Goal: Information Seeking & Learning: Check status

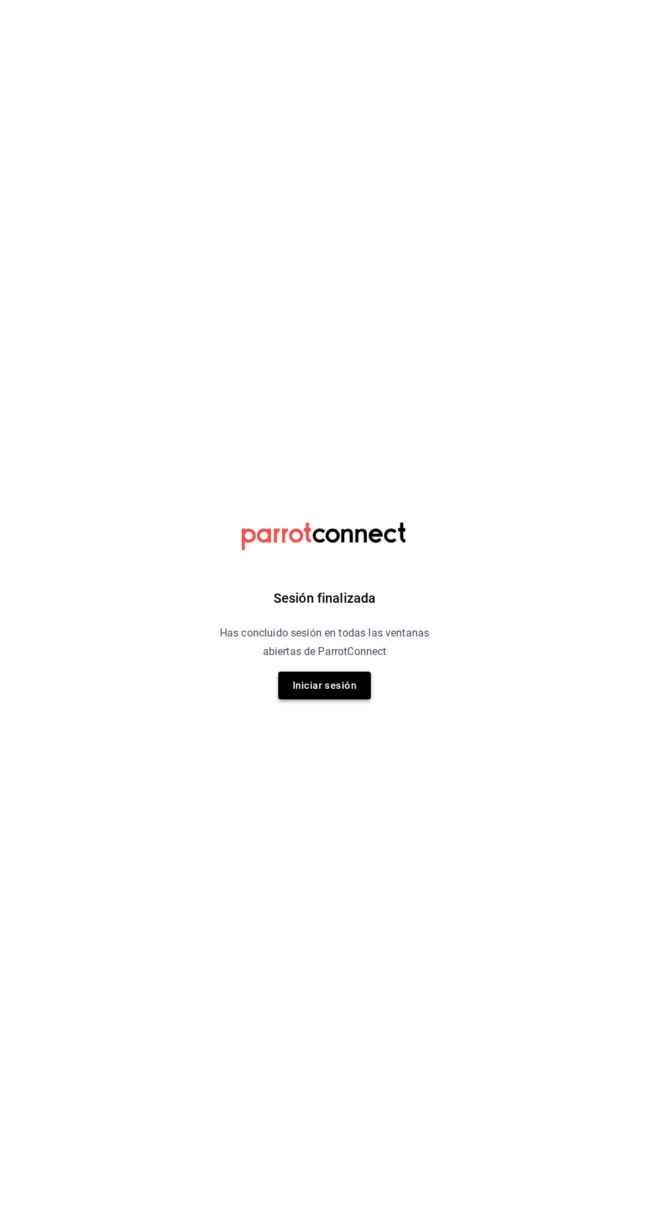
click at [331, 697] on button "Iniciar sesión" at bounding box center [324, 686] width 93 height 28
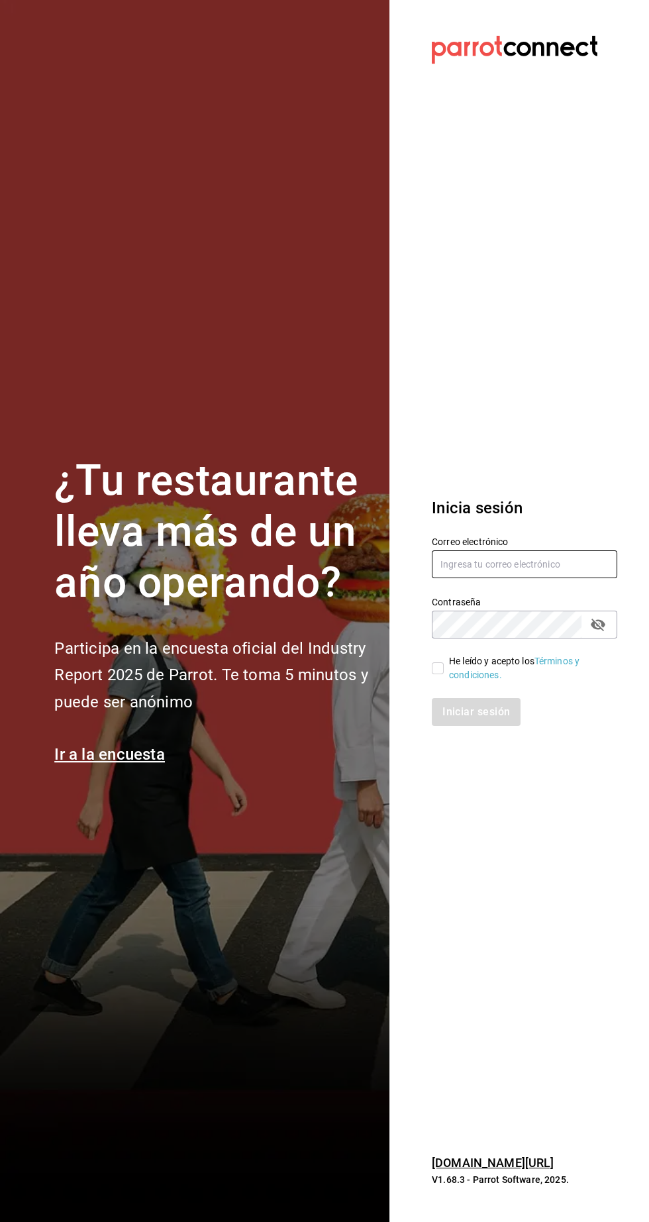
click at [509, 578] on input "text" at bounding box center [524, 564] width 185 height 28
type input "[EMAIL_ADDRESS][DOMAIN_NAME]"
click at [437, 674] on input "He leído y acepto los Términos y condiciones." at bounding box center [438, 668] width 12 height 12
checkbox input "true"
click at [484, 726] on button "Iniciar sesión" at bounding box center [477, 712] width 90 height 28
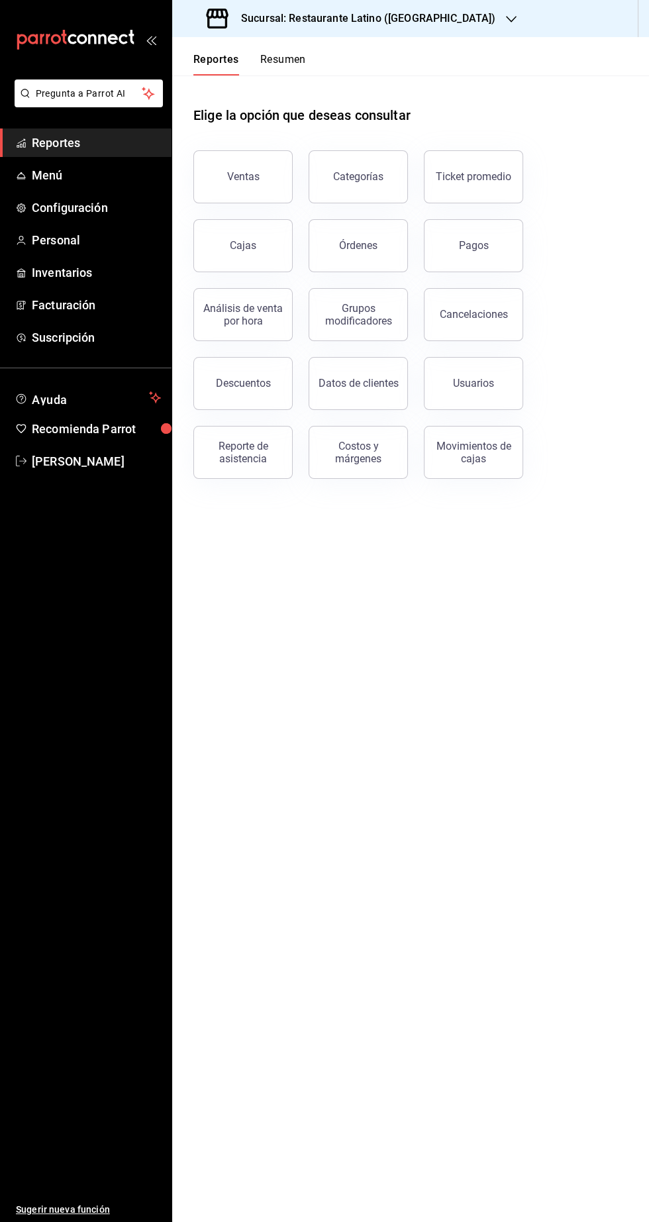
click at [506, 19] on icon "button" at bounding box center [511, 19] width 11 height 11
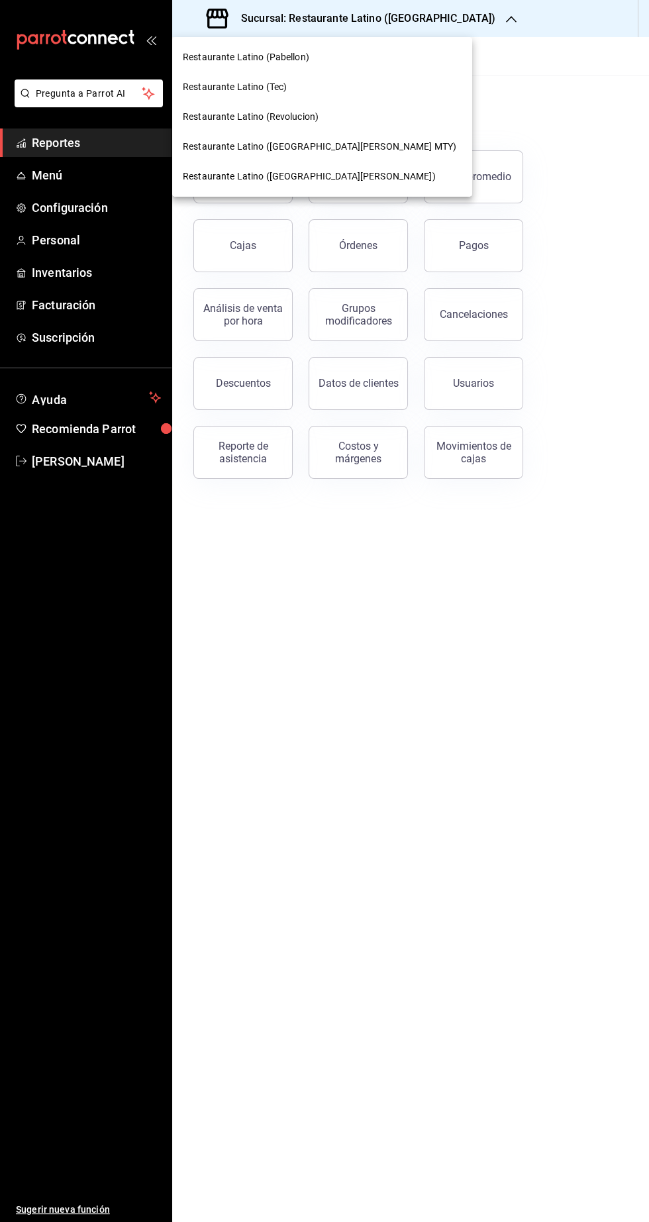
click at [419, 21] on div at bounding box center [324, 611] width 649 height 1222
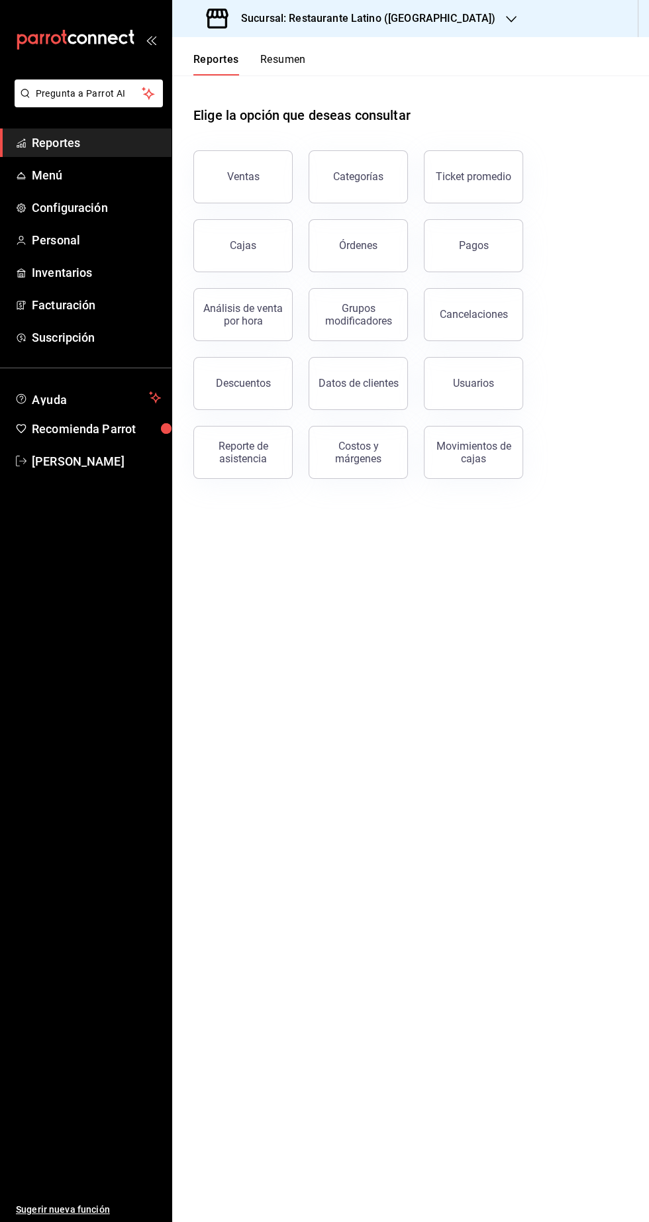
click at [506, 20] on icon "button" at bounding box center [511, 19] width 11 height 11
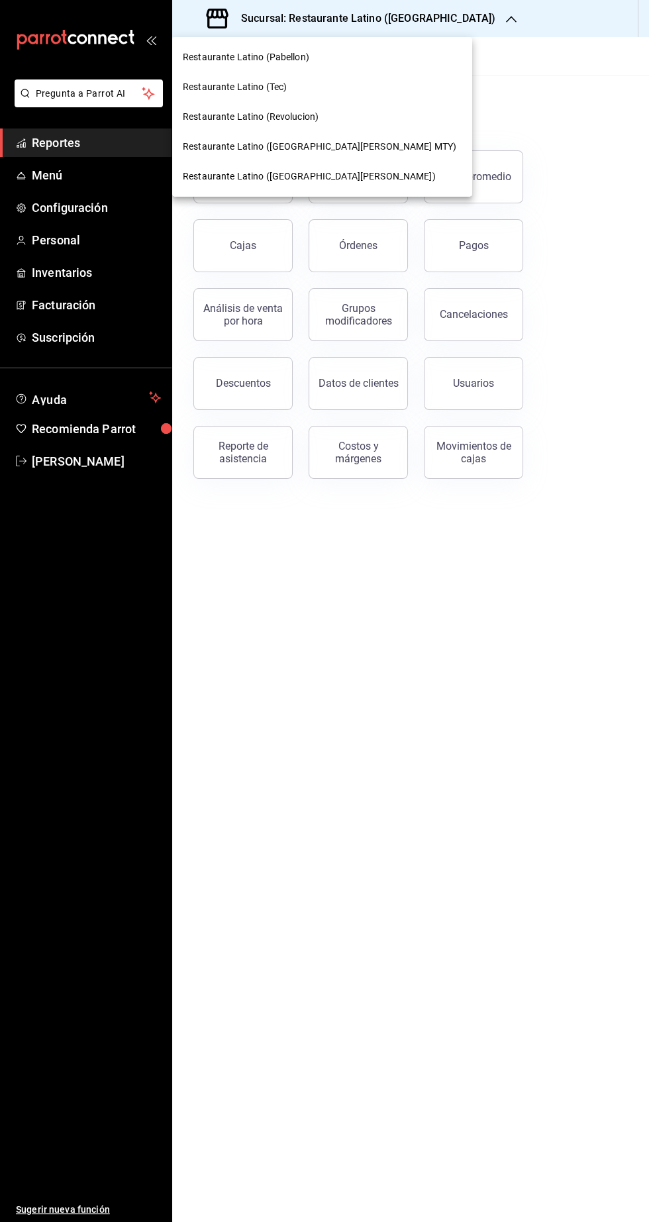
click at [333, 151] on span "Restaurante Latino (San Jeronimo MTY)" at bounding box center [320, 147] width 274 height 14
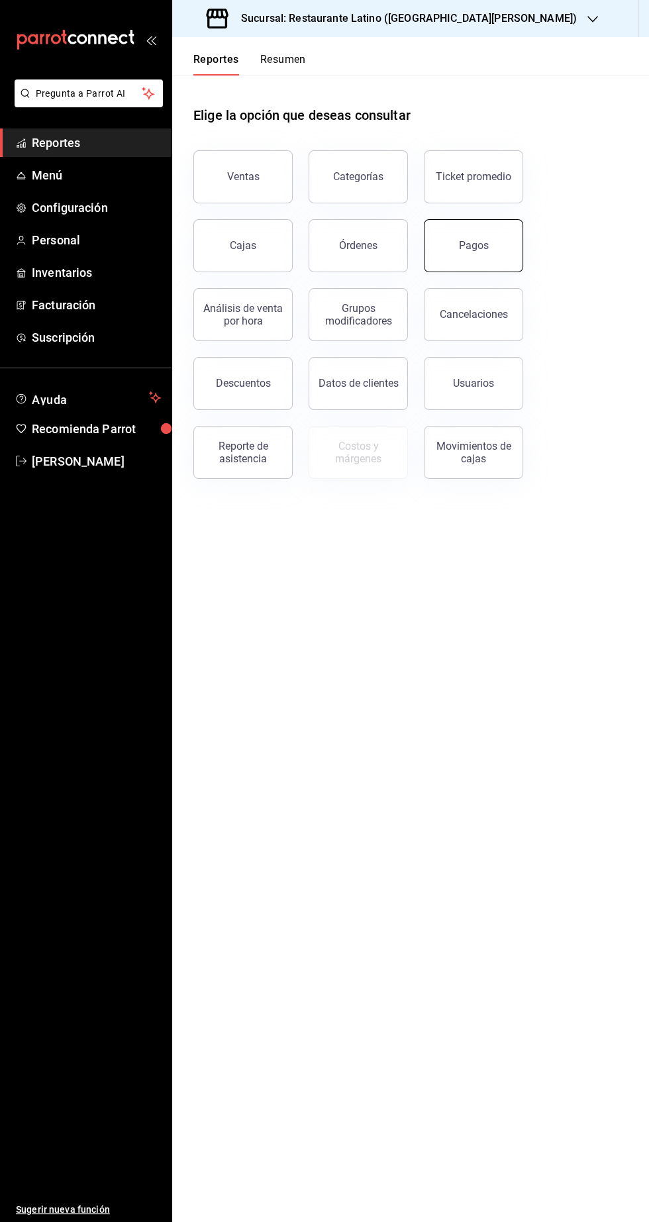
click at [484, 264] on button "Pagos" at bounding box center [473, 245] width 99 height 53
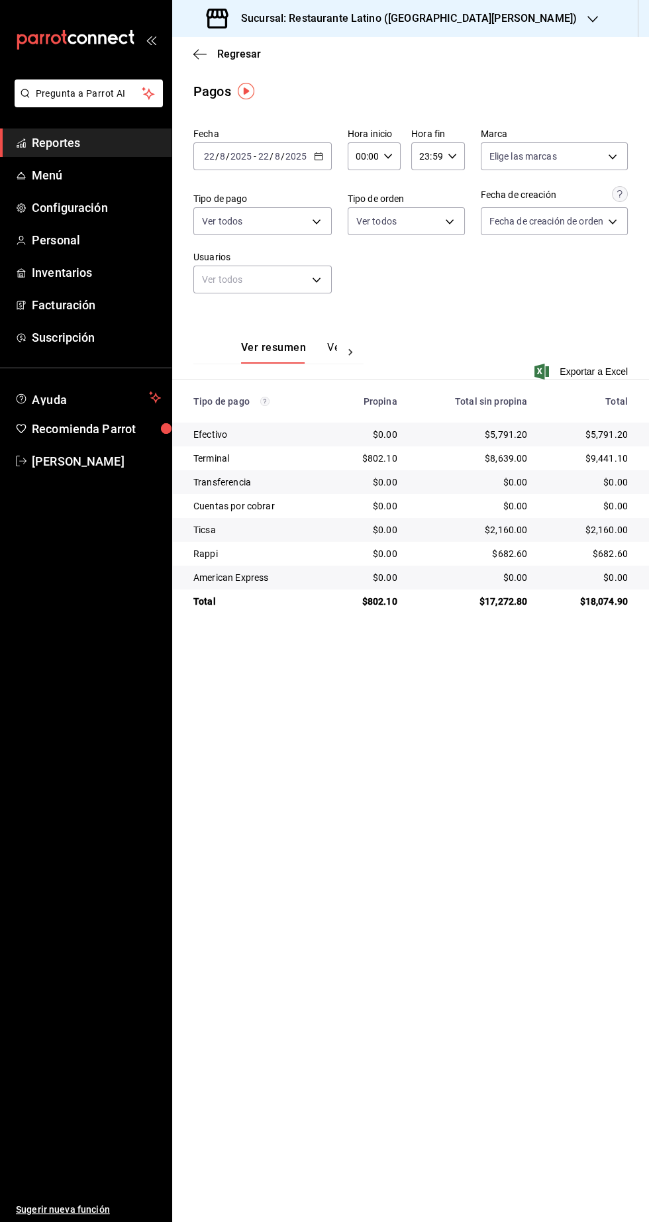
click at [78, 140] on span "Reportes" at bounding box center [96, 143] width 129 height 18
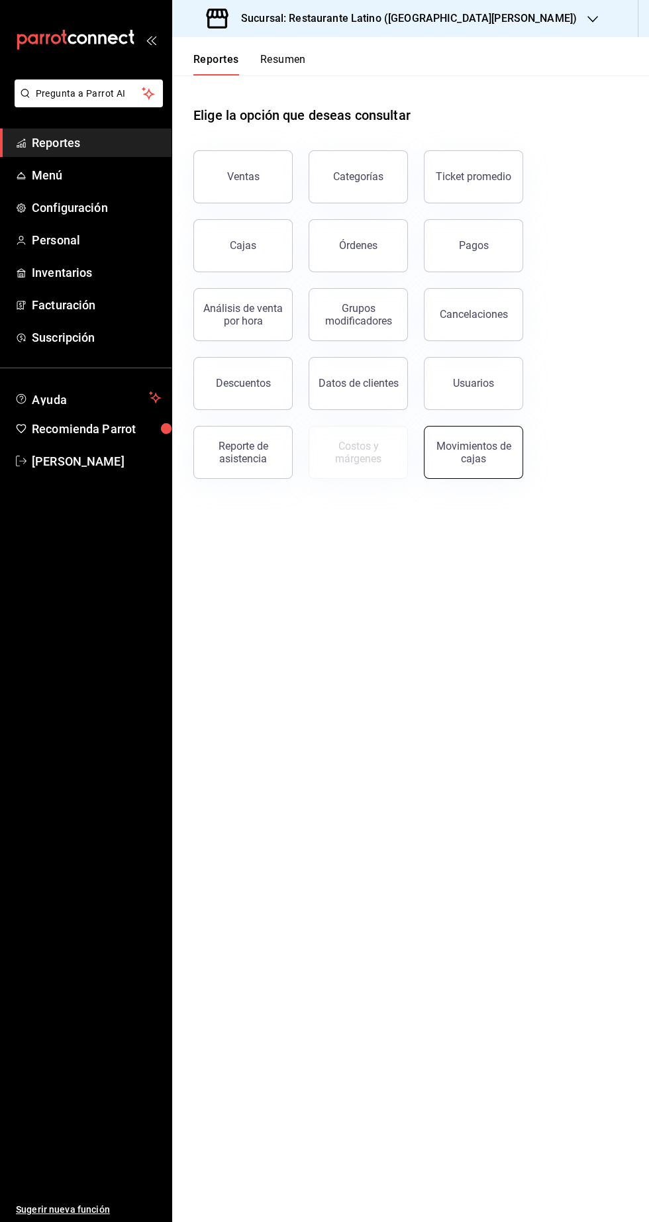
click at [477, 476] on button "Movimientos de cajas" at bounding box center [473, 452] width 99 height 53
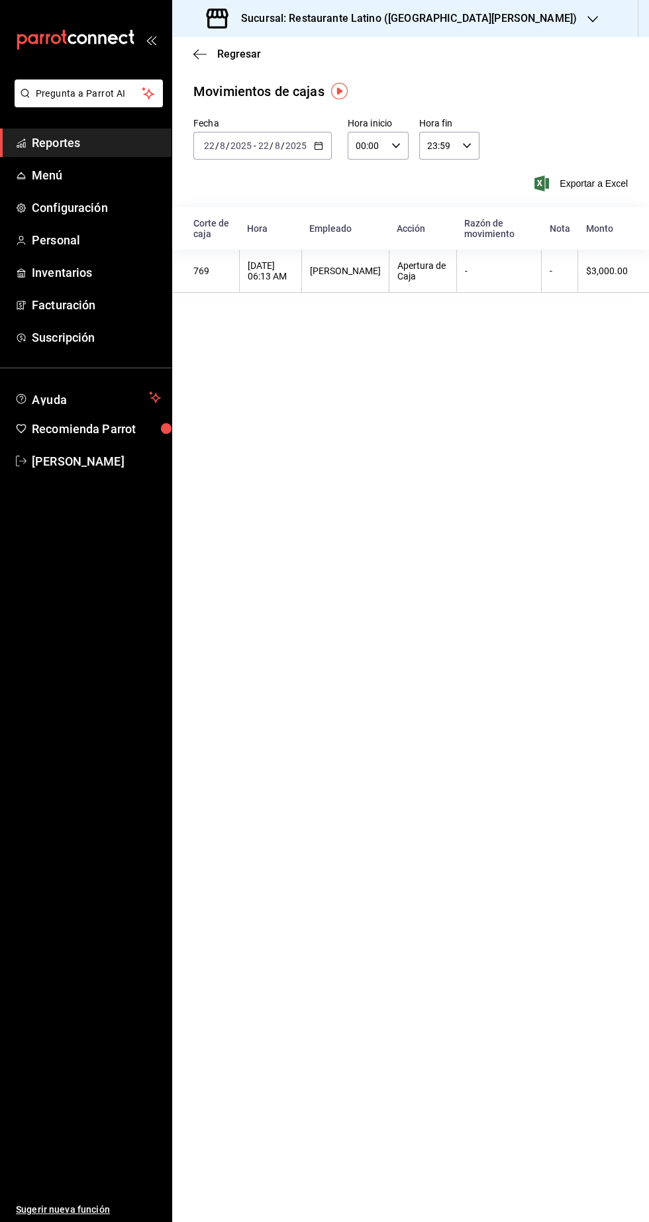
click at [107, 141] on span "Reportes" at bounding box center [96, 143] width 129 height 18
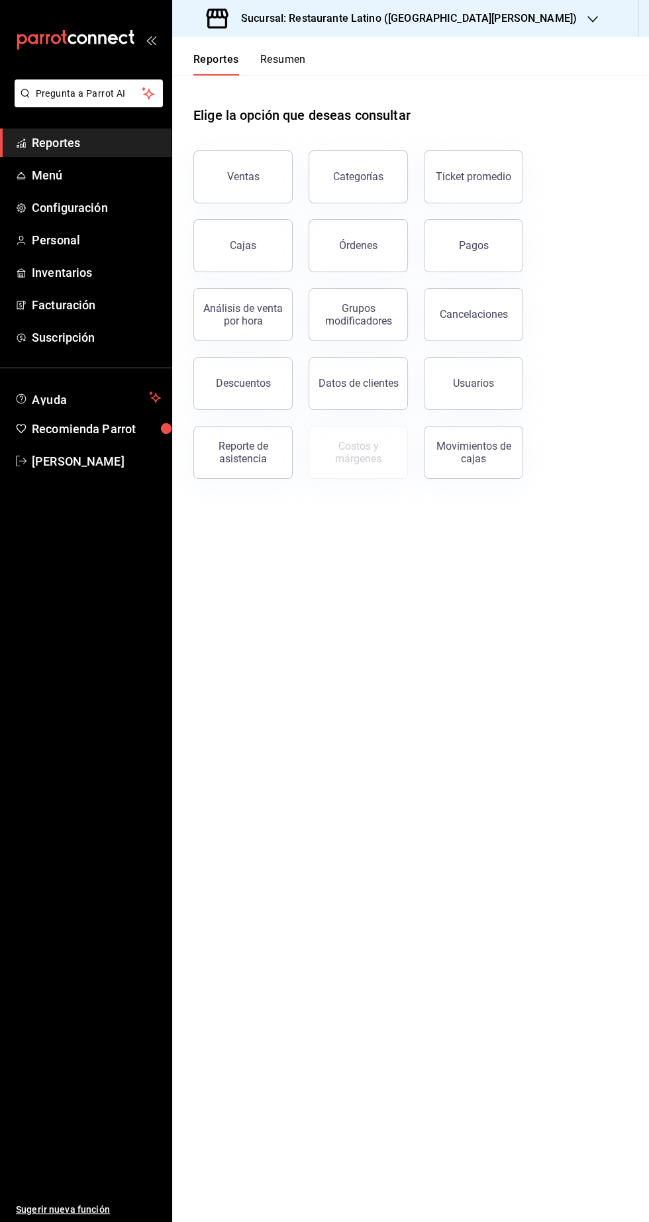
click at [108, 143] on span "Reportes" at bounding box center [96, 143] width 129 height 18
click at [490, 264] on button "Pagos" at bounding box center [473, 245] width 99 height 53
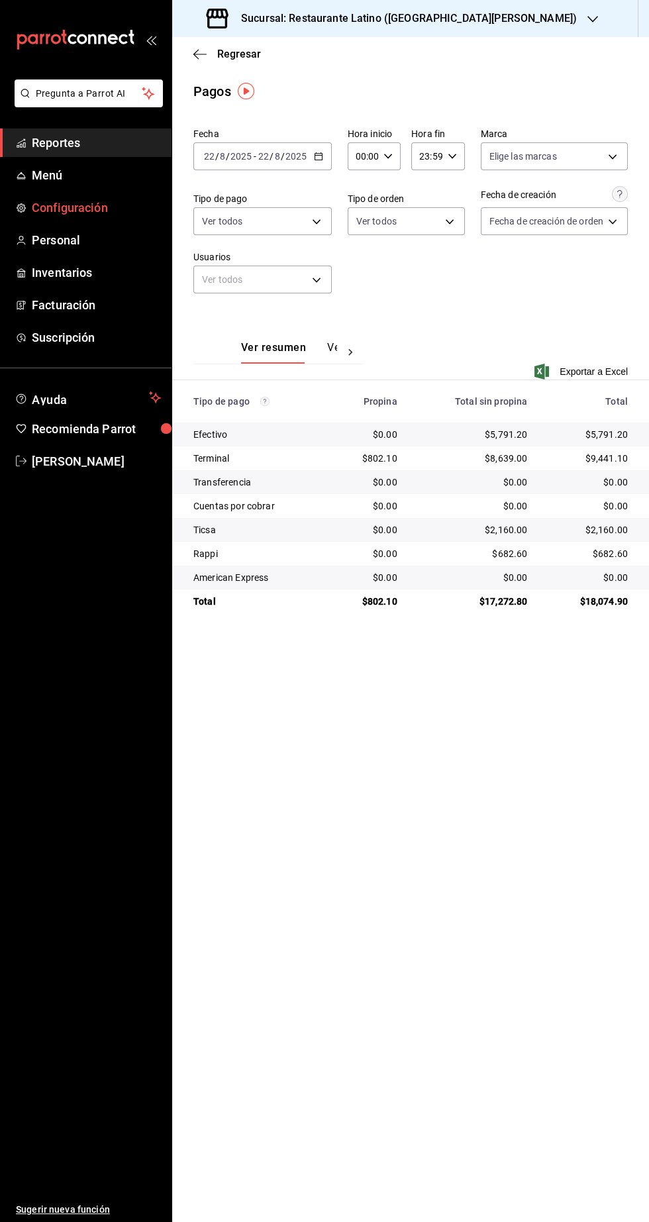
click at [62, 201] on span "Configuración" at bounding box center [96, 208] width 129 height 18
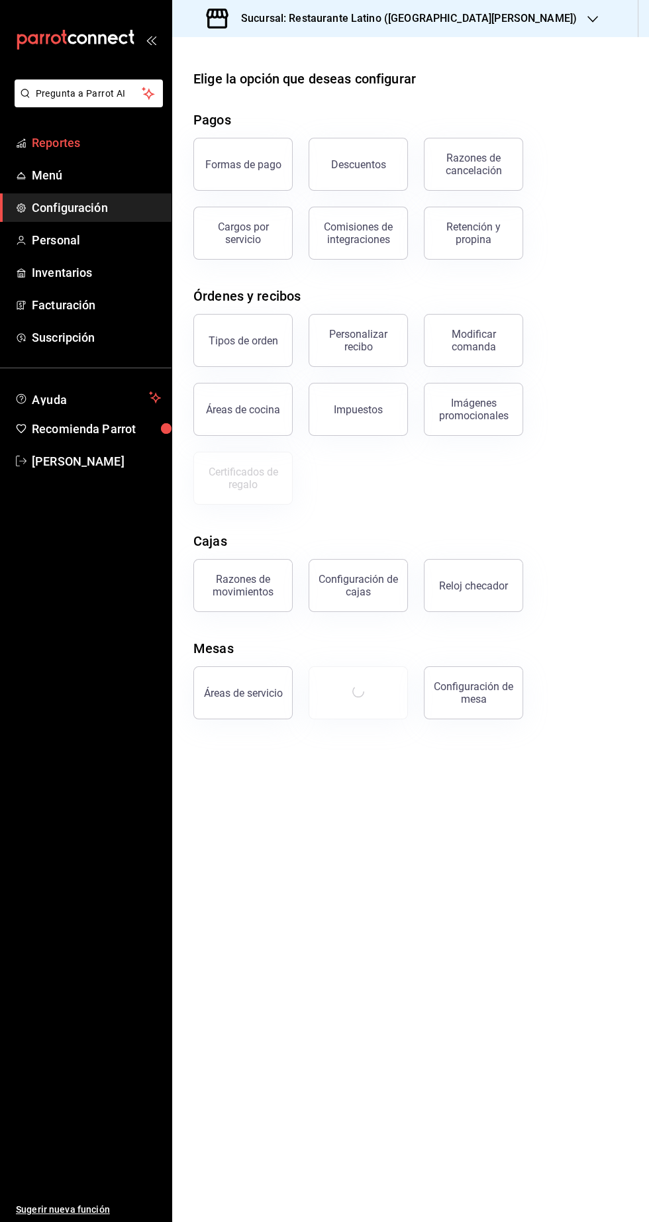
click at [68, 151] on span "Reportes" at bounding box center [96, 143] width 129 height 18
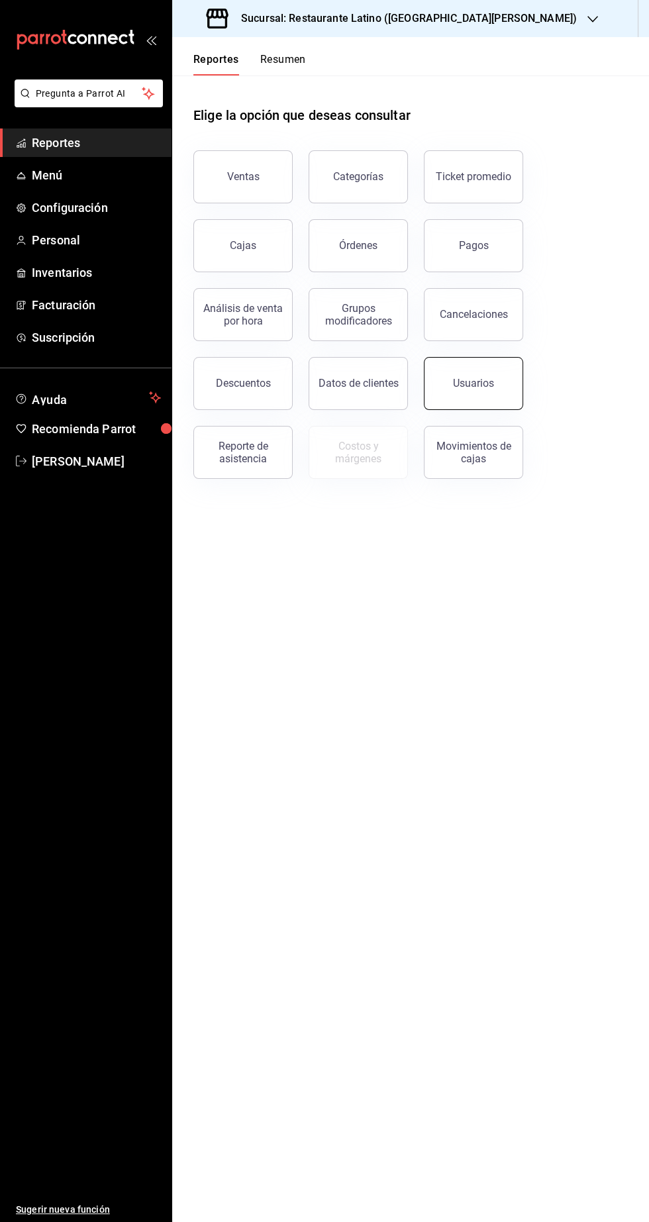
click at [476, 388] on div "Usuarios" at bounding box center [473, 383] width 41 height 13
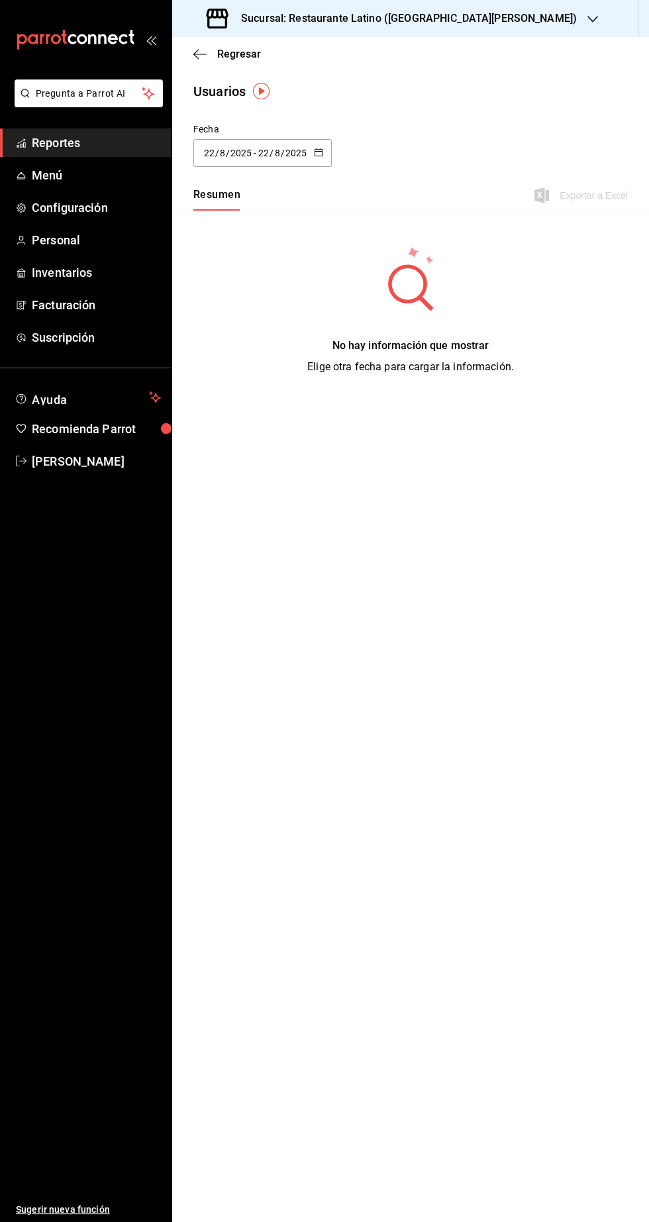
click at [276, 152] on input "8" at bounding box center [277, 153] width 7 height 11
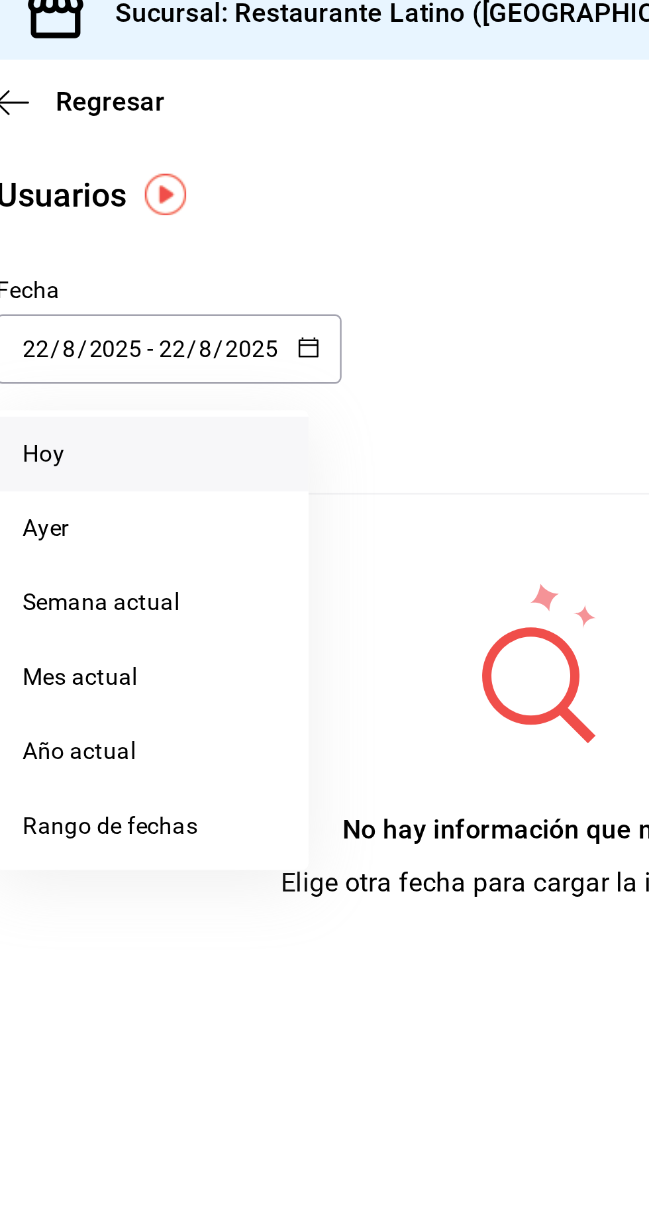
click at [241, 189] on li "Hoy" at bounding box center [255, 195] width 125 height 30
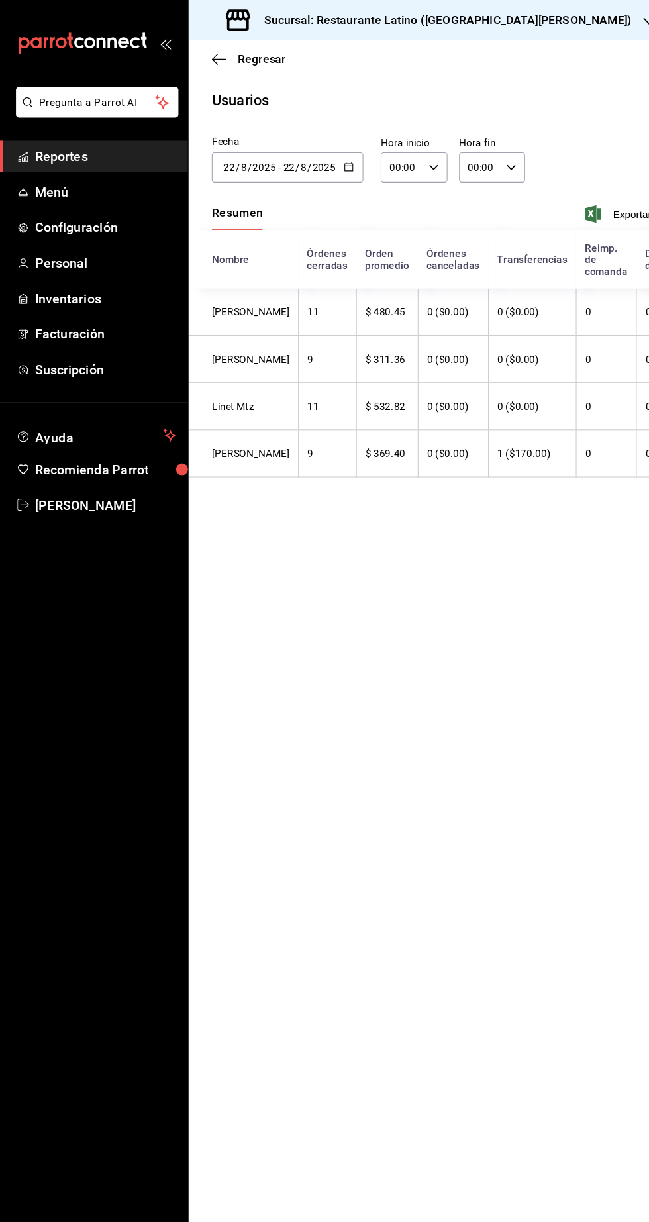
scroll to position [0, 238]
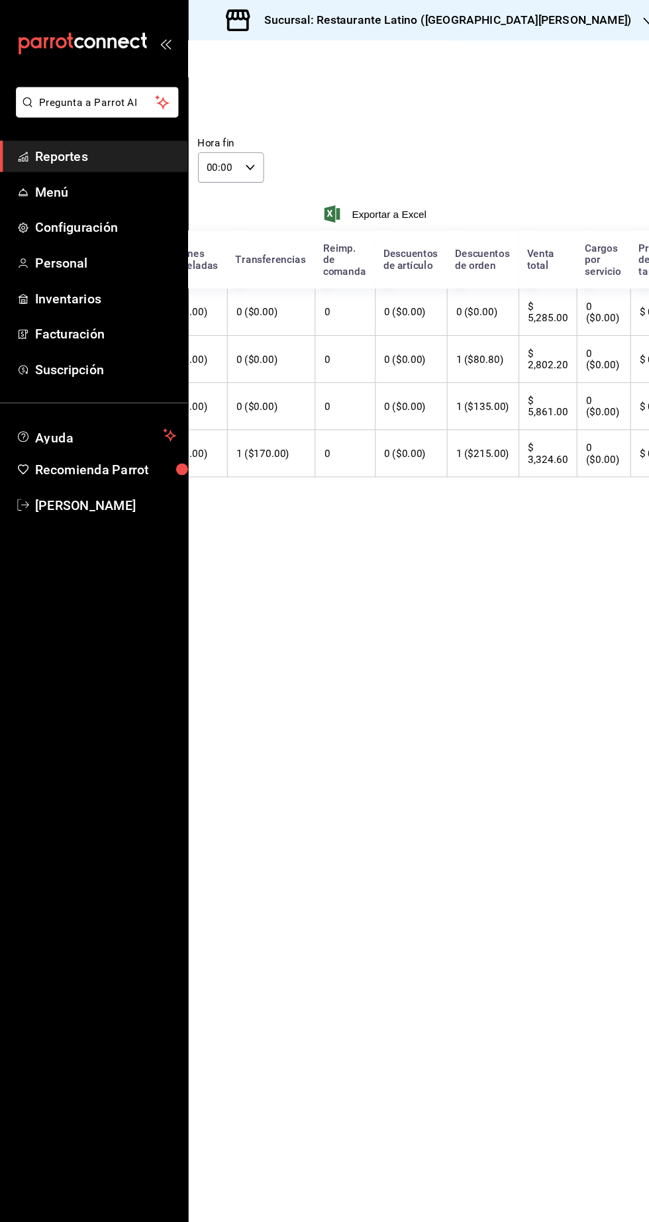
click at [110, 148] on span "Reportes" at bounding box center [96, 143] width 129 height 18
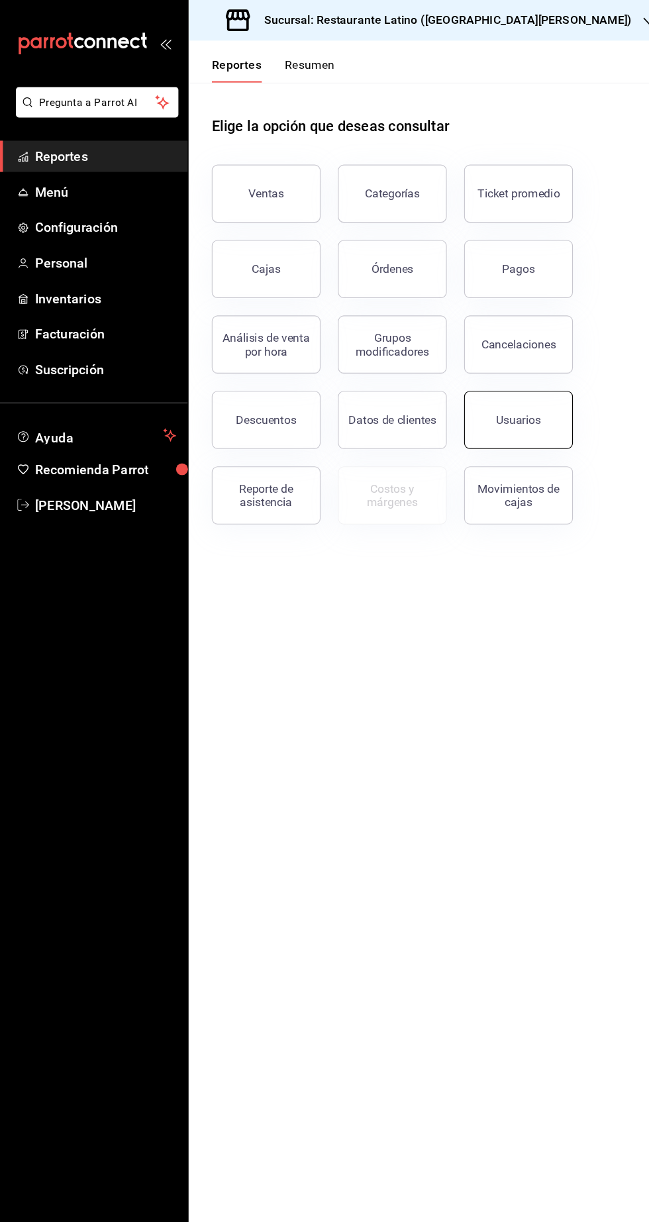
click at [495, 379] on button "Usuarios" at bounding box center [473, 383] width 99 height 53
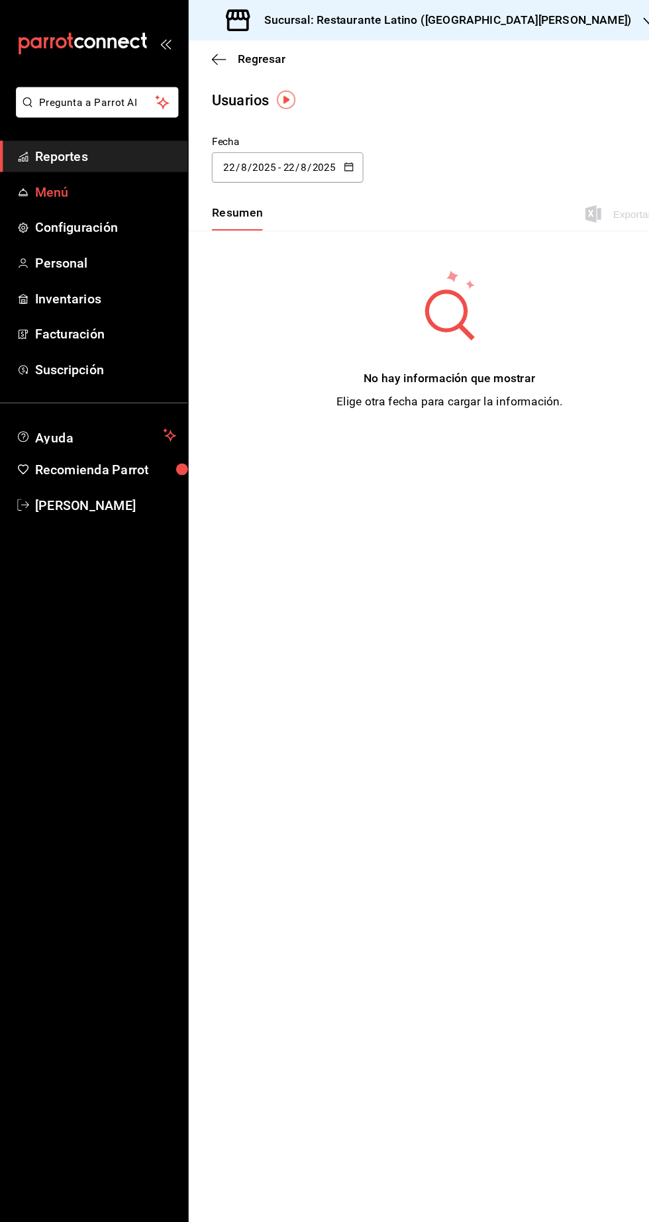
click at [64, 161] on link "Menú" at bounding box center [86, 175] width 172 height 28
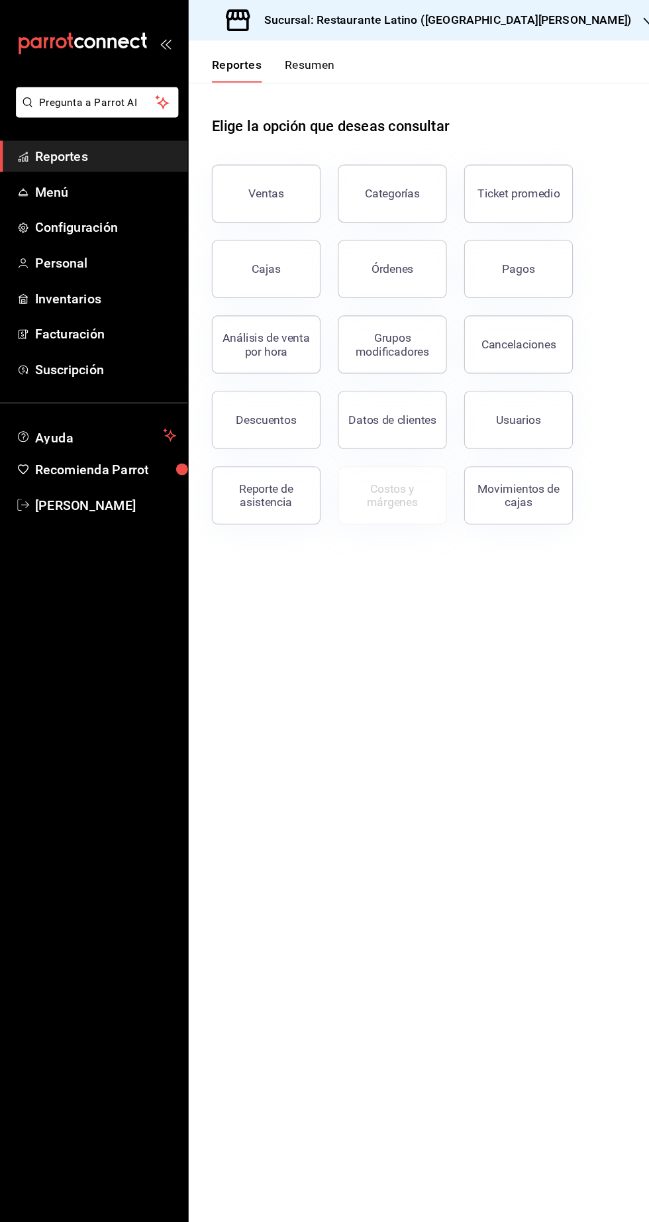
click at [79, 144] on span "Reportes" at bounding box center [96, 143] width 129 height 18
click at [482, 456] on div "Movimientos de cajas" at bounding box center [474, 452] width 82 height 25
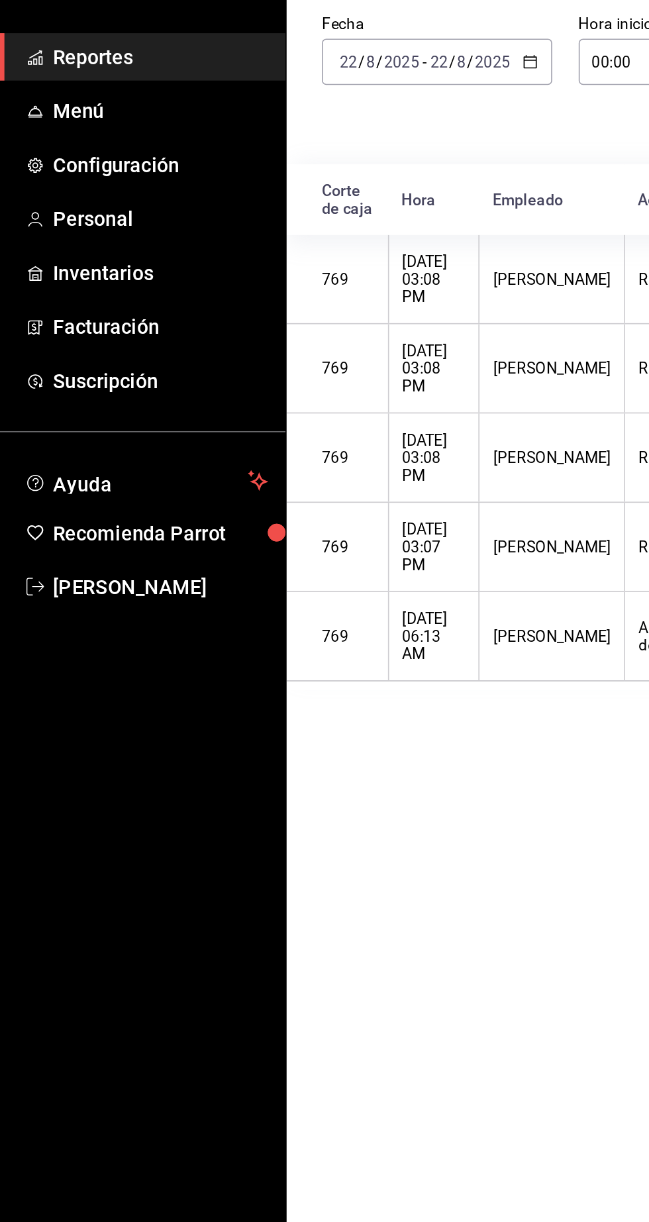
click at [89, 148] on span "Reportes" at bounding box center [96, 143] width 129 height 18
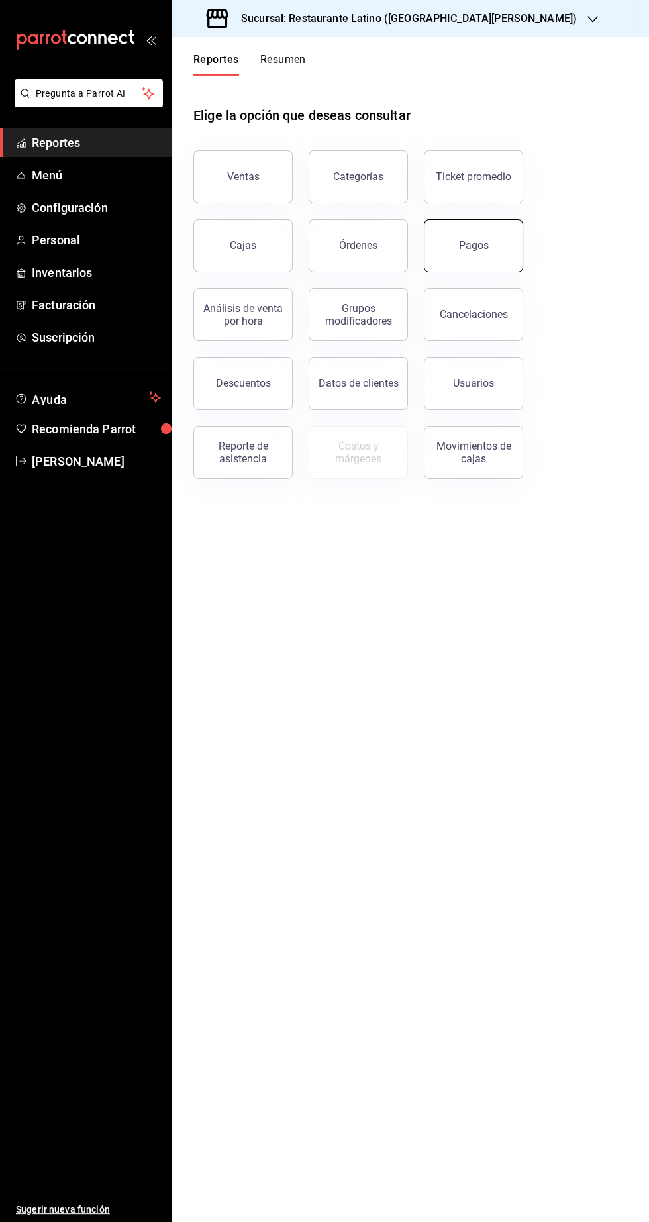
click at [478, 227] on button "Pagos" at bounding box center [473, 245] width 99 height 53
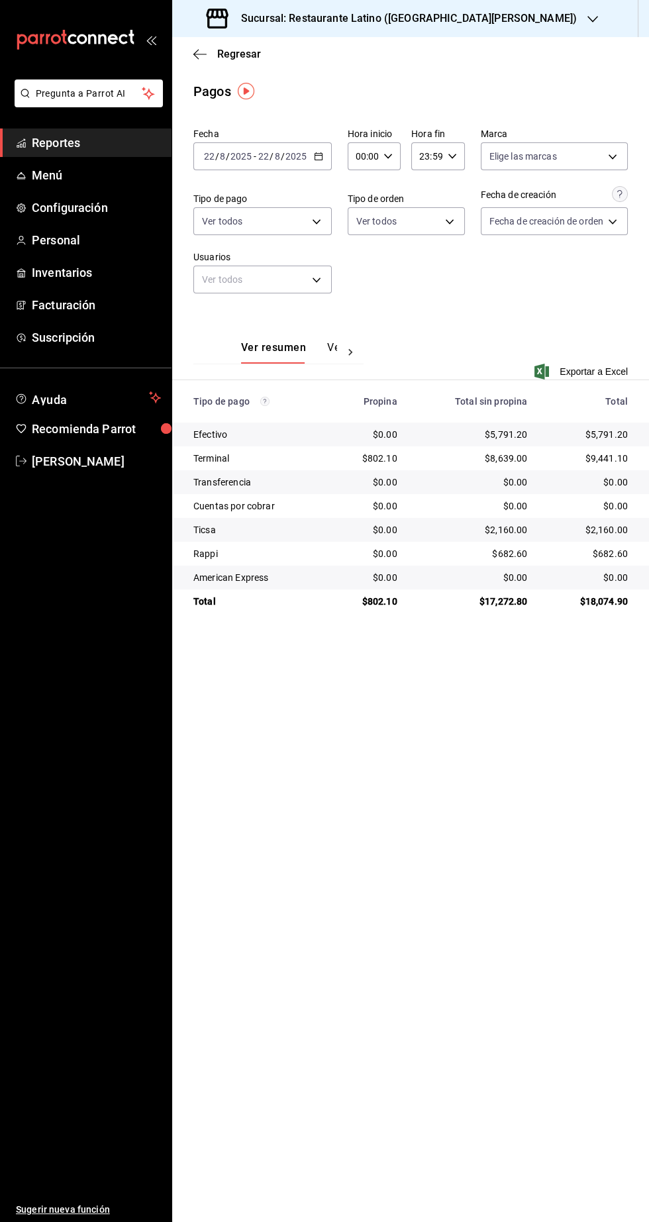
click at [106, 144] on span "Reportes" at bounding box center [96, 143] width 129 height 18
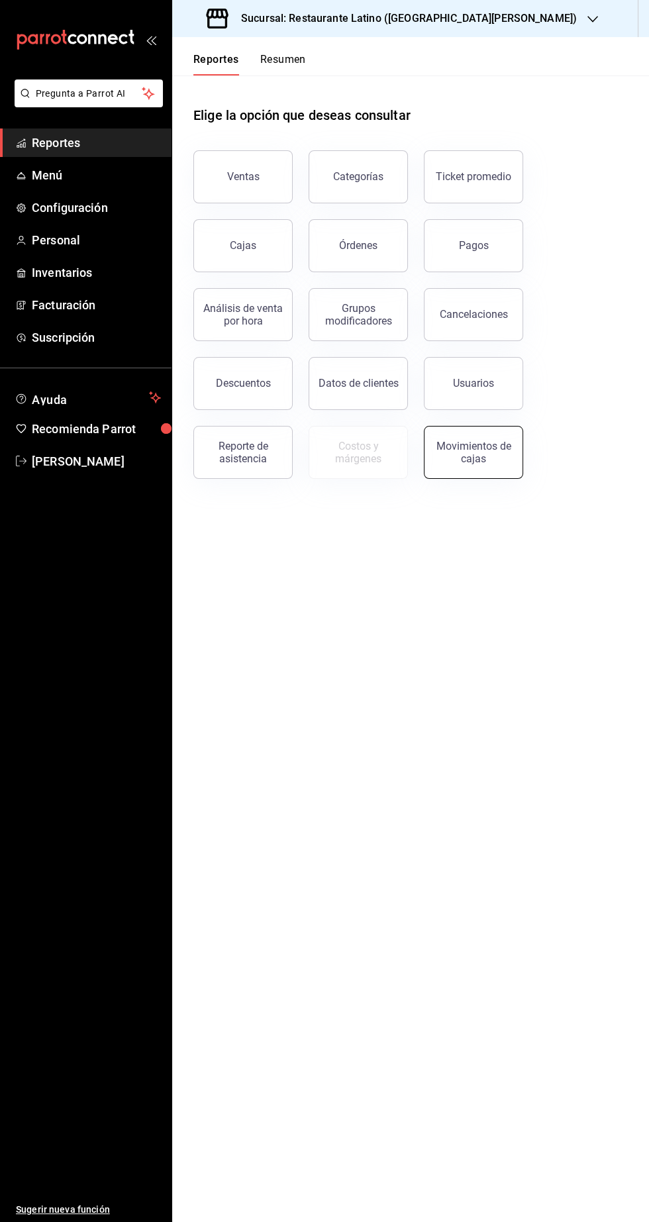
click at [493, 451] on div "Movimientos de cajas" at bounding box center [474, 452] width 82 height 25
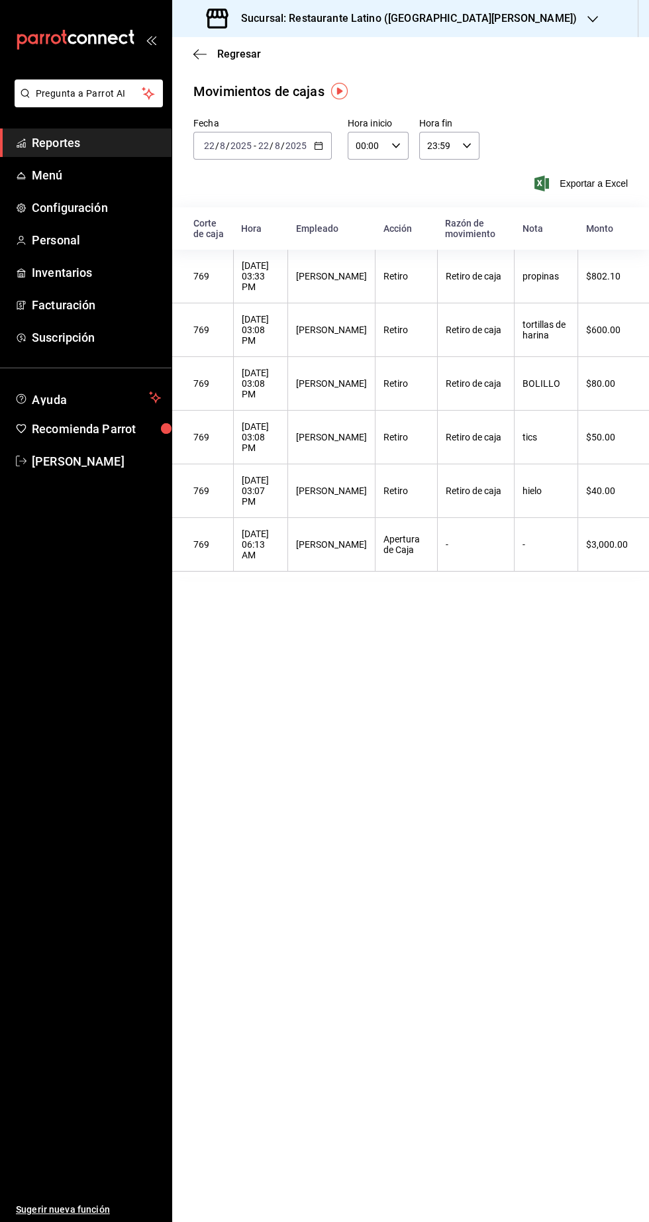
click at [104, 144] on span "Reportes" at bounding box center [96, 143] width 129 height 18
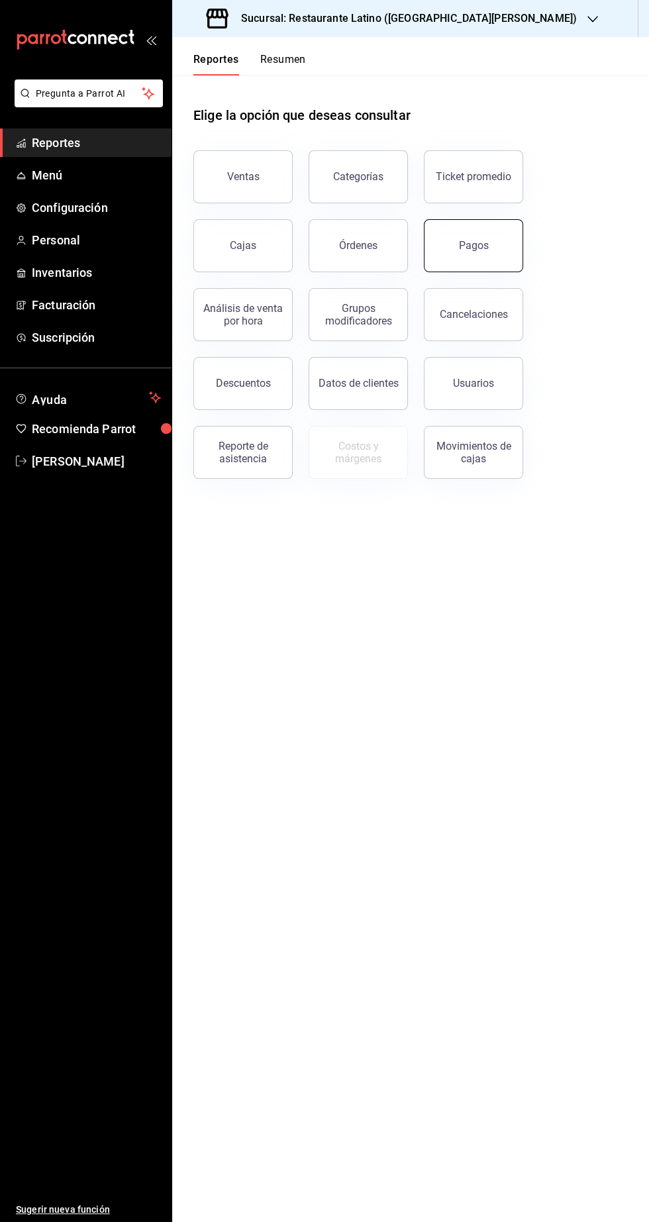
click at [488, 250] on button "Pagos" at bounding box center [473, 245] width 99 height 53
